Goal: Use online tool/utility: Utilize a website feature to perform a specific function

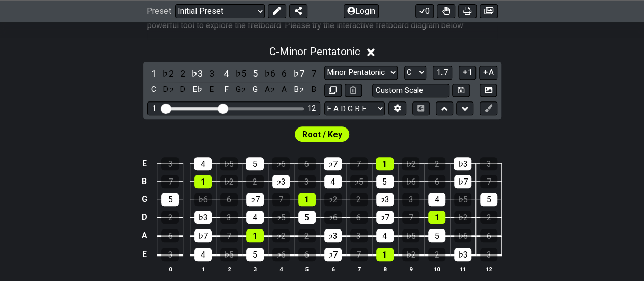
scroll to position [220, 0]
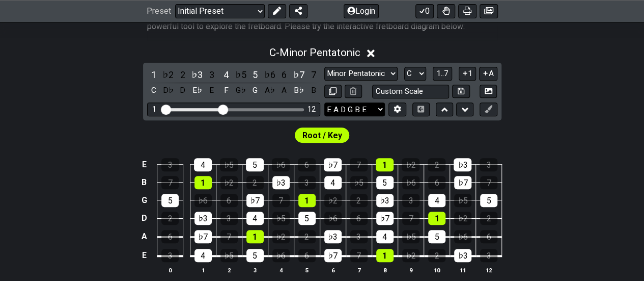
click at [371, 106] on select "E A D G B E E A D G B E E A D G B E B E A D F♯ B A D G C E A D A D G B E E♭ A♭ …" at bounding box center [354, 109] width 61 height 14
select select "B E A D F# B"
click at [324, 102] on select "E A D G B E E A D G B E E A D G B E B E A D F♯ B A D G C E A D A D G B E E♭ A♭ …" at bounding box center [354, 109] width 61 height 14
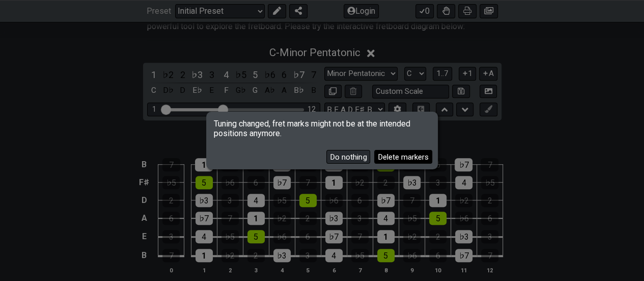
click at [383, 157] on button "Delete markers" at bounding box center [403, 157] width 58 height 14
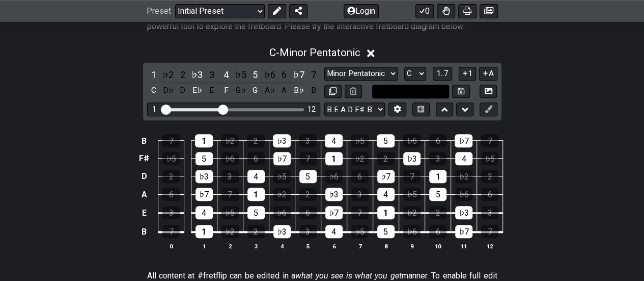
click at [429, 88] on input "text" at bounding box center [410, 92] width 77 height 14
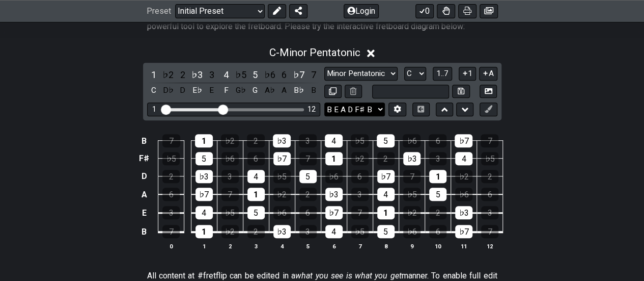
click at [370, 106] on select "E A D G B E E A D G B E E A D G B E B E A D F♯ B A D G C E A D A D G B E E♭ A♭ …" at bounding box center [354, 109] width 61 height 14
type input "Custom Scale"
click at [370, 106] on select "E A D G B E E A D G B E E A D G B E B E A D F♯ B A D G C E A D A D G B E E♭ A♭ …" at bounding box center [354, 109] width 61 height 14
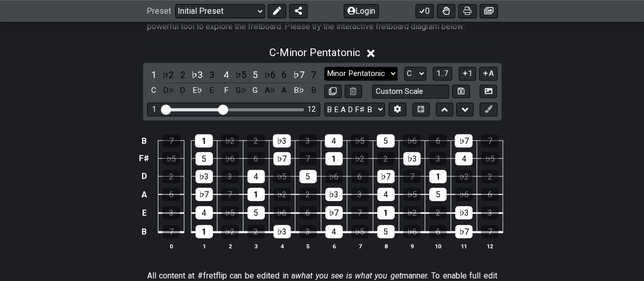
click at [382, 67] on select "Minor Pentatonic Click to edit Minor Pentatonic Major Pentatonic Minor Blues Ma…" at bounding box center [360, 74] width 73 height 14
select select "Minor"
click at [324, 67] on select "Minor Pentatonic Click to edit Minor Pentatonic Major Pentatonic Minor Blues Ma…" at bounding box center [360, 74] width 73 height 14
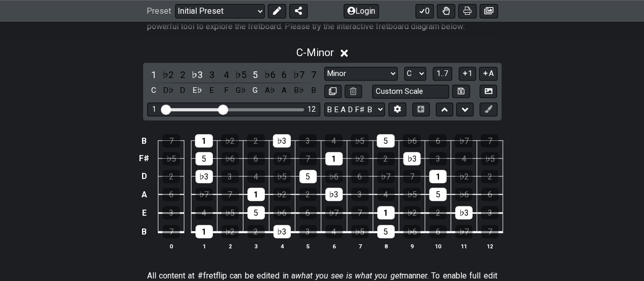
click at [491, 130] on td "7" at bounding box center [490, 132] width 26 height 18
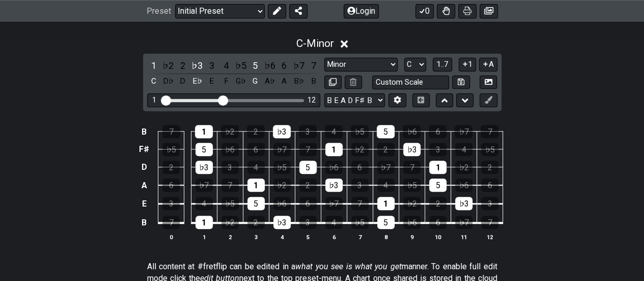
scroll to position [229, 0]
